Goal: Information Seeking & Learning: Learn about a topic

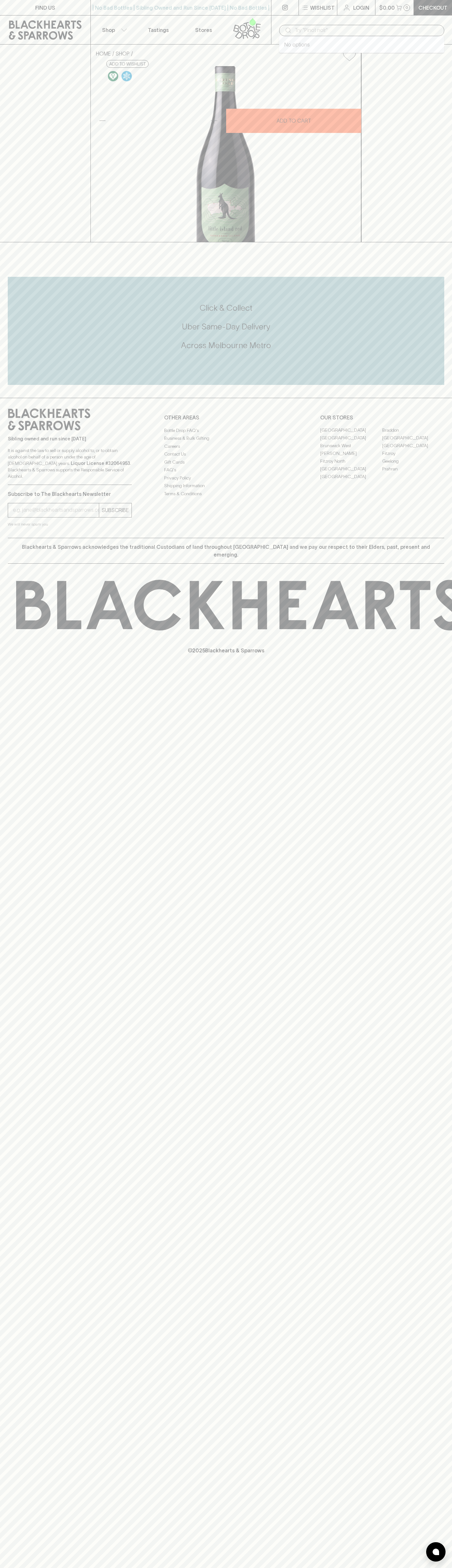
click at [332, 26] on input "text" at bounding box center [366, 30] width 144 height 10
click at [420, 1156] on div "FIND US | No Bad Bottles | Sibling Owned and Run Since [DATE] | No Bad Bottles …" at bounding box center [226, 784] width 452 height 1568
click at [377, 1567] on html "FIND US | No Bad Bottles | Sibling Owned and Run Since [DATE] | No Bad Bottles …" at bounding box center [226, 784] width 452 height 1568
click at [24, 242] on div "HOME [GEOGRAPHIC_DATA] [GEOGRAPHIC_DATA] [GEOGRAPHIC_DATA] Red Shiraz 2024 $29.…" at bounding box center [226, 143] width 452 height 198
